Goal: Check status

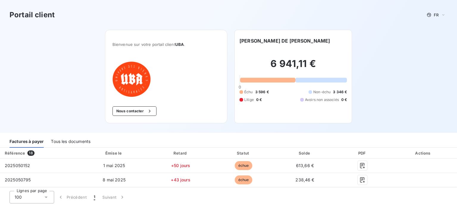
click at [179, 150] on div "Retard" at bounding box center [180, 153] width 61 height 6
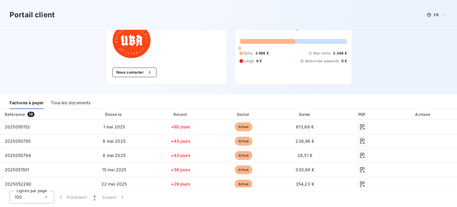
scroll to position [282, 0]
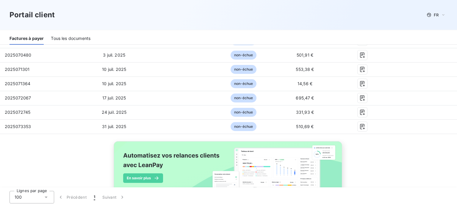
click at [77, 39] on div "Tous les documents" at bounding box center [71, 38] width 40 height 12
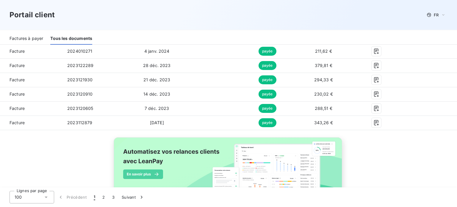
scroll to position [1478, 0]
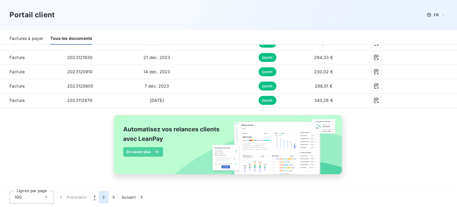
click at [101, 199] on button "2" at bounding box center [104, 197] width 10 height 12
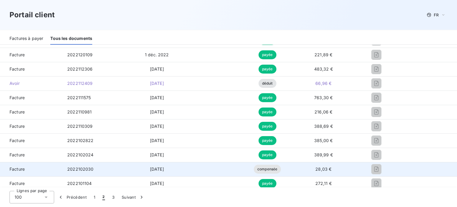
scroll to position [1078, 0]
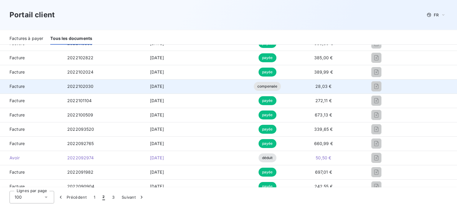
click at [263, 85] on span "compensée" at bounding box center [267, 86] width 27 height 9
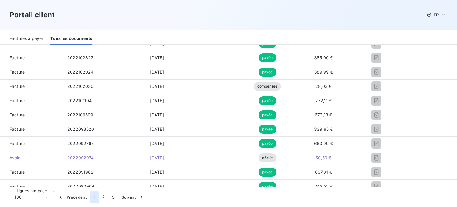
click at [96, 194] on button "1" at bounding box center [94, 197] width 9 height 12
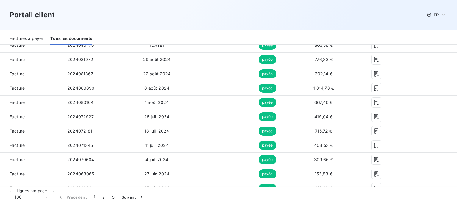
scroll to position [888, 0]
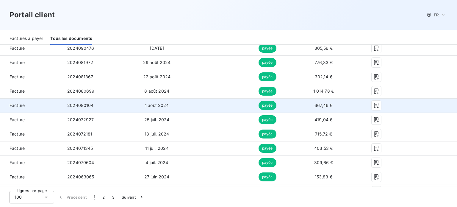
drag, startPoint x: 183, startPoint y: 94, endPoint x: 443, endPoint y: 106, distance: 260.4
click at [443, 106] on td at bounding box center [427, 105] width 57 height 14
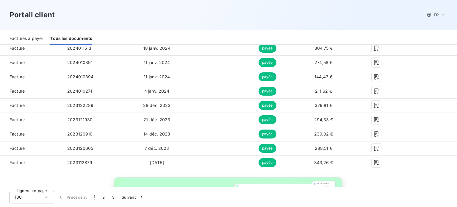
scroll to position [1478, 0]
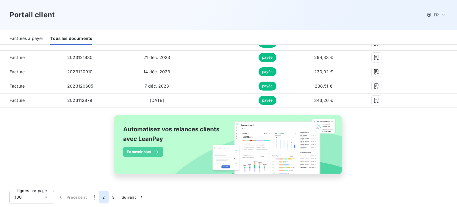
click at [103, 197] on button "2" at bounding box center [104, 197] width 10 height 12
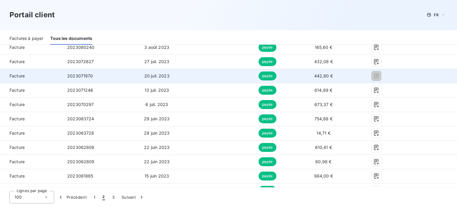
scroll to position [405, 0]
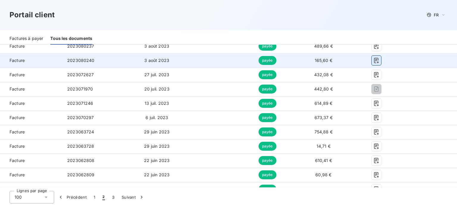
click at [373, 59] on icon "button" at bounding box center [376, 60] width 6 height 6
